Goal: Task Accomplishment & Management: Manage account settings

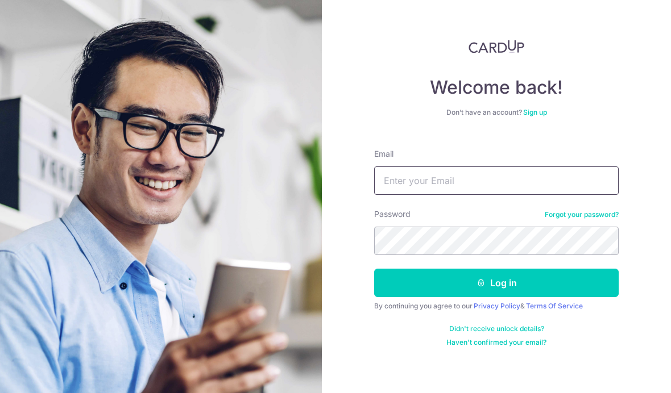
click at [434, 178] on input "Email" at bounding box center [496, 181] width 244 height 28
type input "Kaihon@yahoo.com"
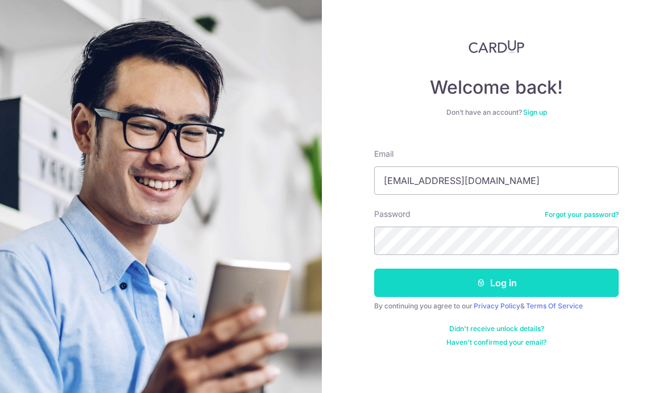
click at [535, 284] on button "Log in" at bounding box center [496, 283] width 244 height 28
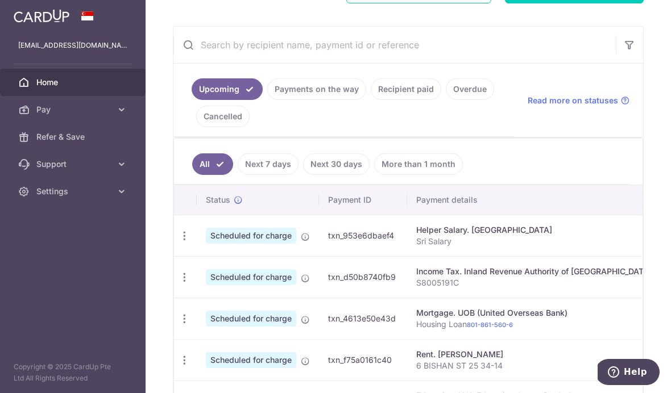
click at [267, 100] on link "Payments on the way" at bounding box center [316, 89] width 99 height 22
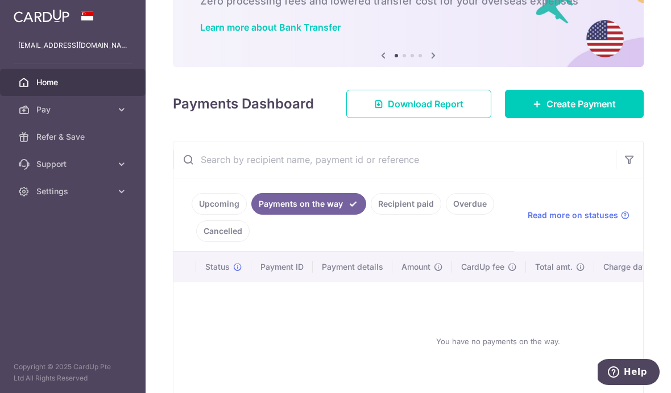
click at [192, 215] on link "Upcoming" at bounding box center [219, 204] width 55 height 22
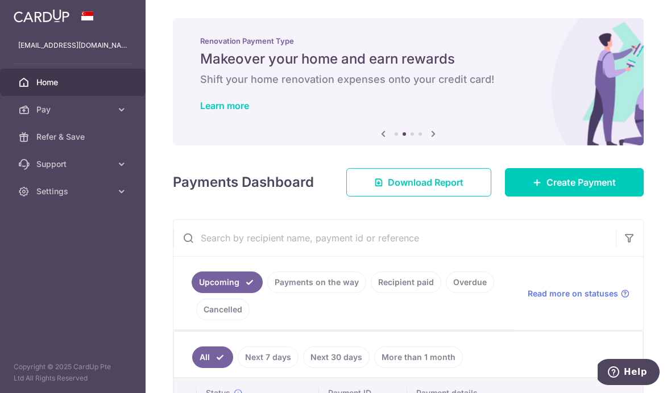
scroll to position [0, 0]
click at [0, 0] on icon "button" at bounding box center [0, 0] width 0 height 0
click at [66, 195] on span "Settings" at bounding box center [73, 191] width 75 height 11
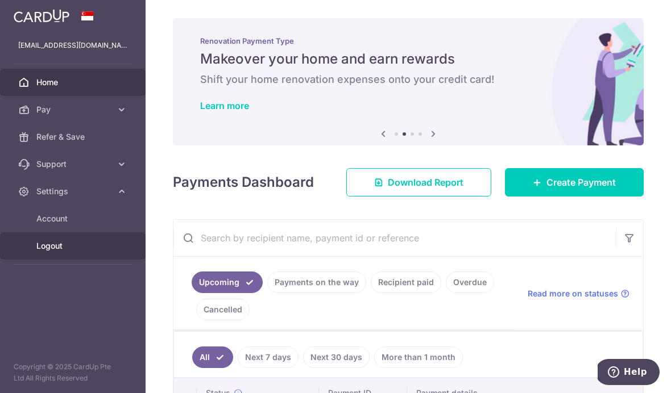
click at [64, 252] on link "Logout" at bounding box center [73, 245] width 146 height 27
